Goal: Information Seeking & Learning: Learn about a topic

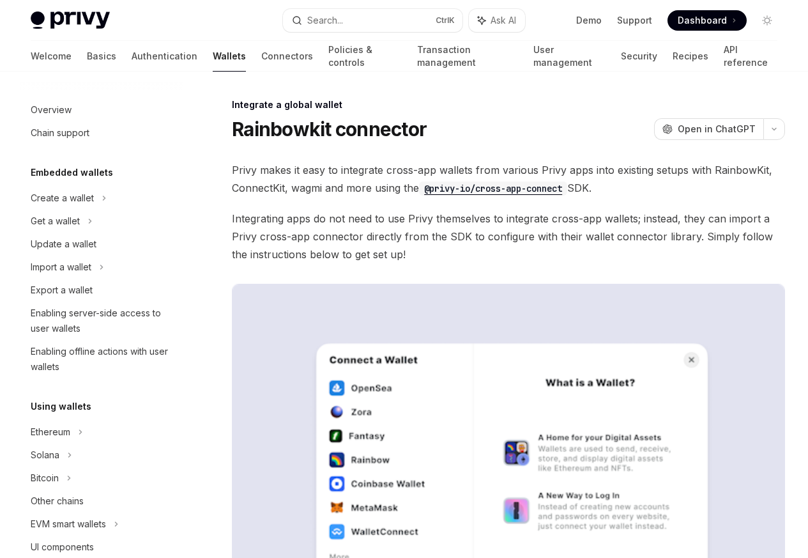
scroll to position [700, 0]
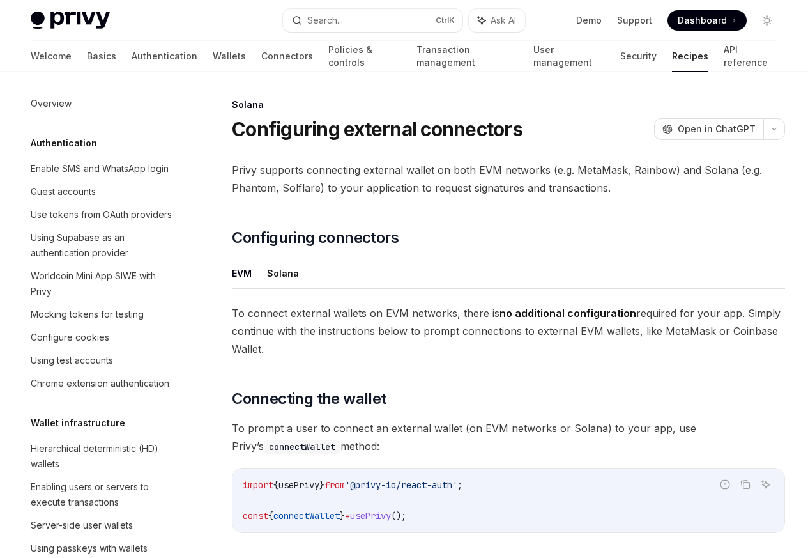
scroll to position [2046, 0]
